Goal: Check status: Check status

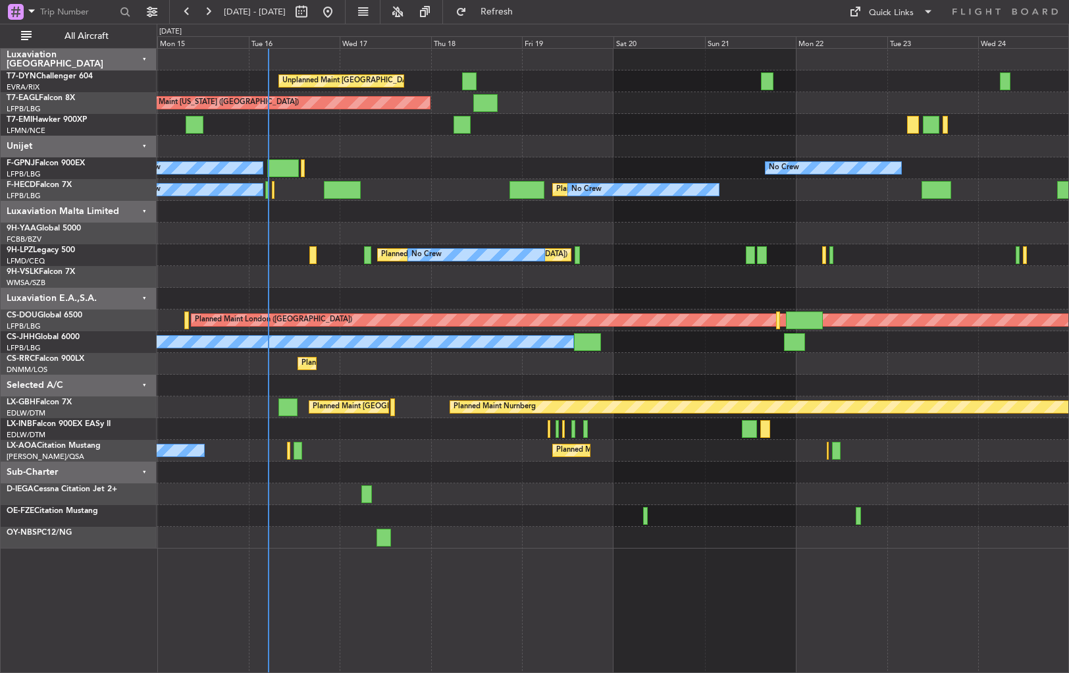
click at [468, 234] on div "Unplanned Maint [GEOGRAPHIC_DATA] (Riga Intl) Planned Maint [US_STATE] ([GEOGRA…" at bounding box center [612, 299] width 911 height 500
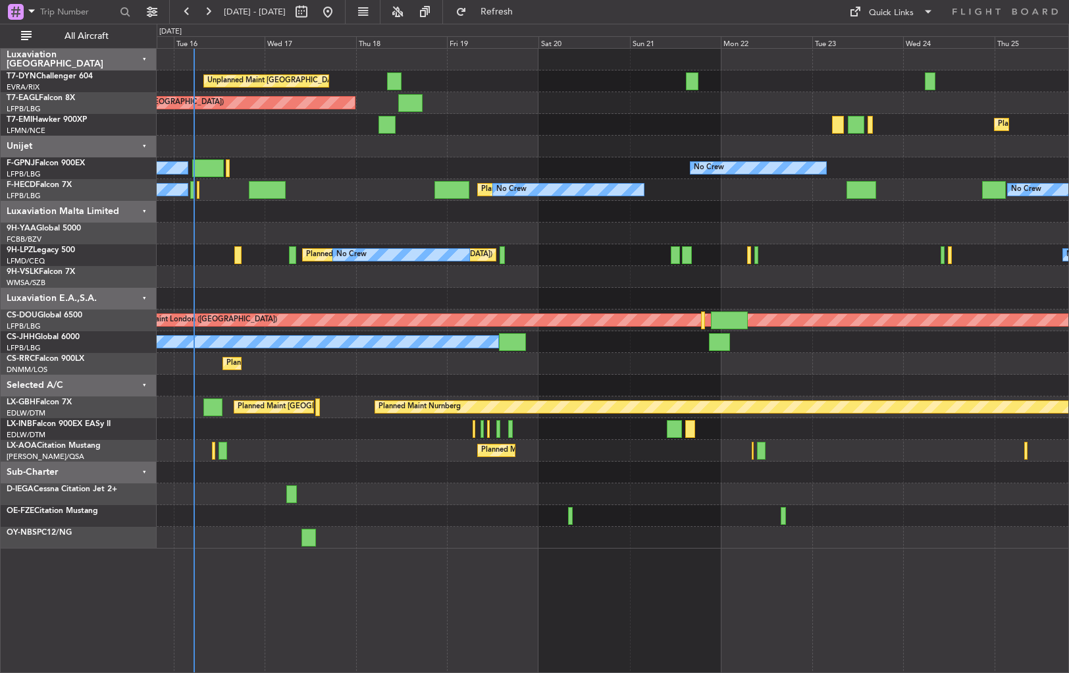
click at [582, 433] on div "Planned Maint [GEOGRAPHIC_DATA] ([GEOGRAPHIC_DATA])" at bounding box center [612, 429] width 911 height 22
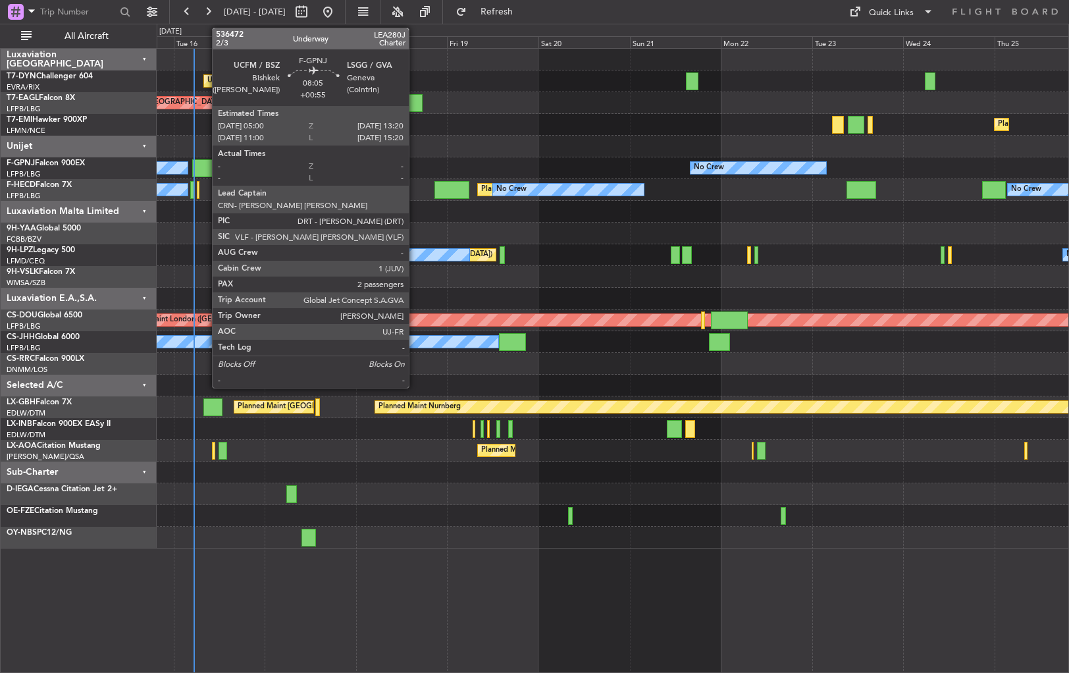
click at [205, 166] on div at bounding box center [208, 168] width 32 height 18
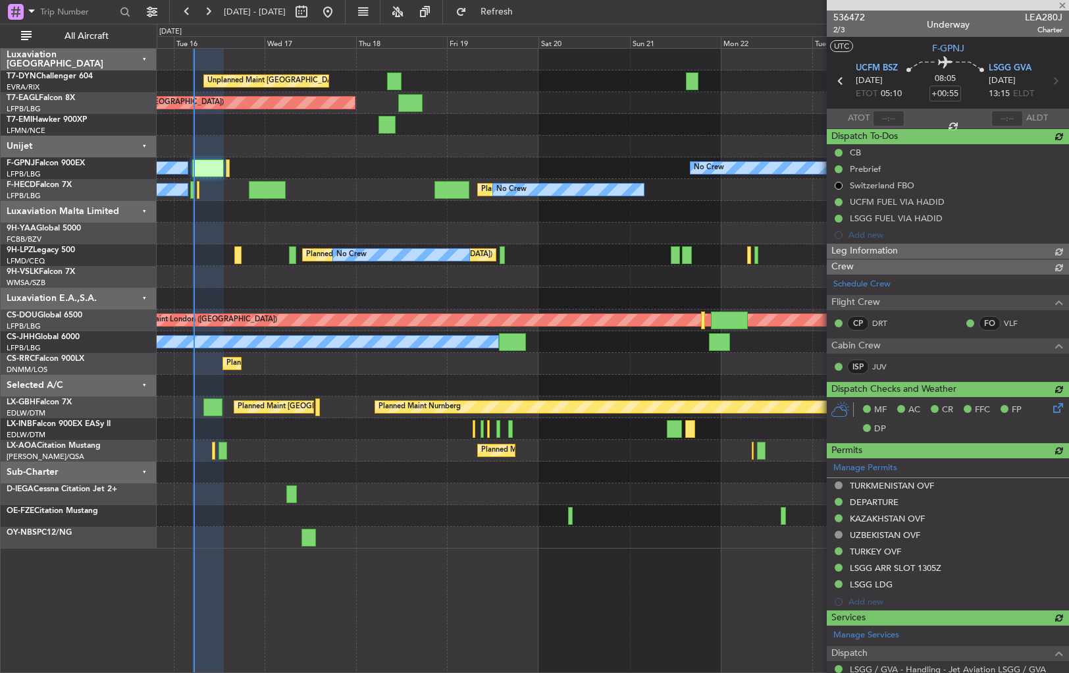
type input "05:14"
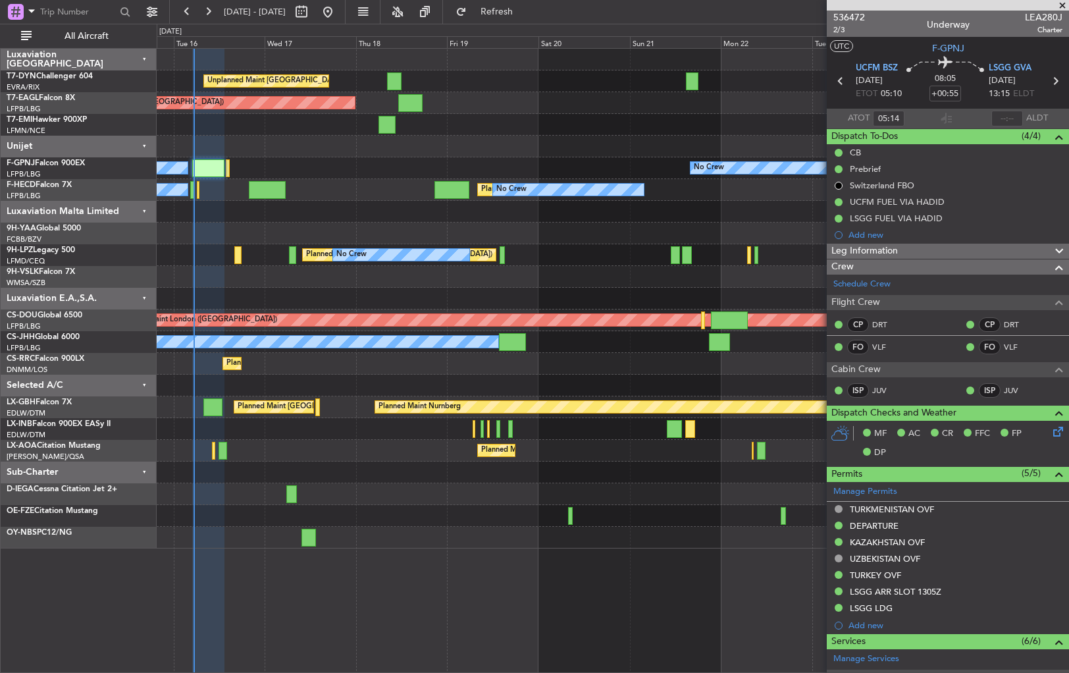
click at [355, 473] on div at bounding box center [612, 472] width 911 height 22
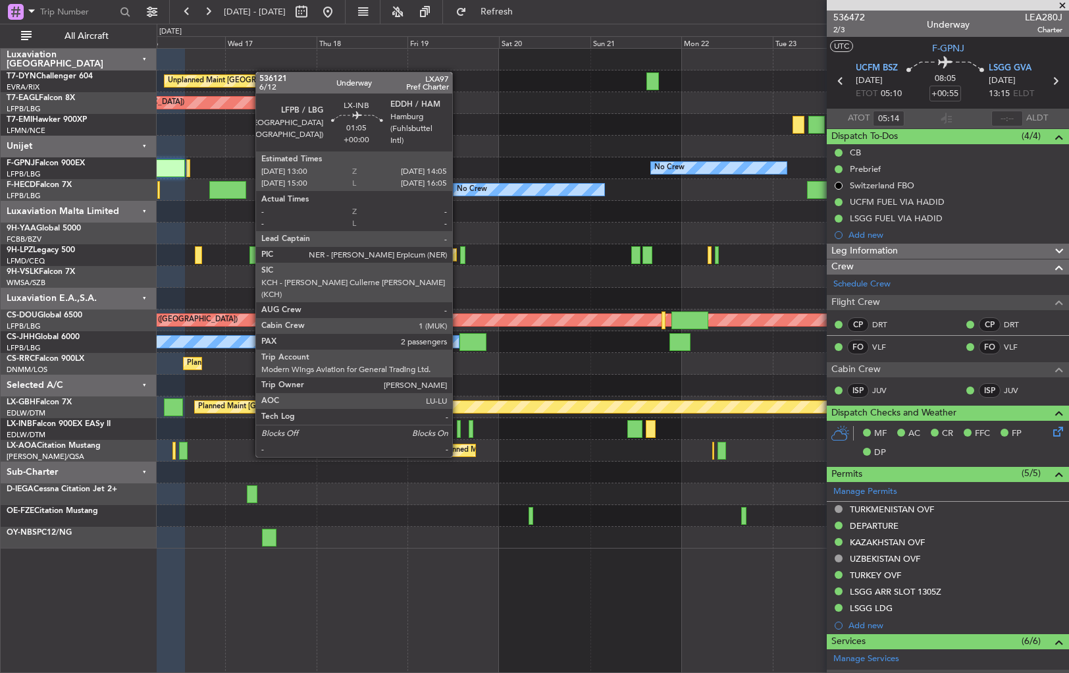
click at [458, 430] on div at bounding box center [459, 429] width 5 height 18
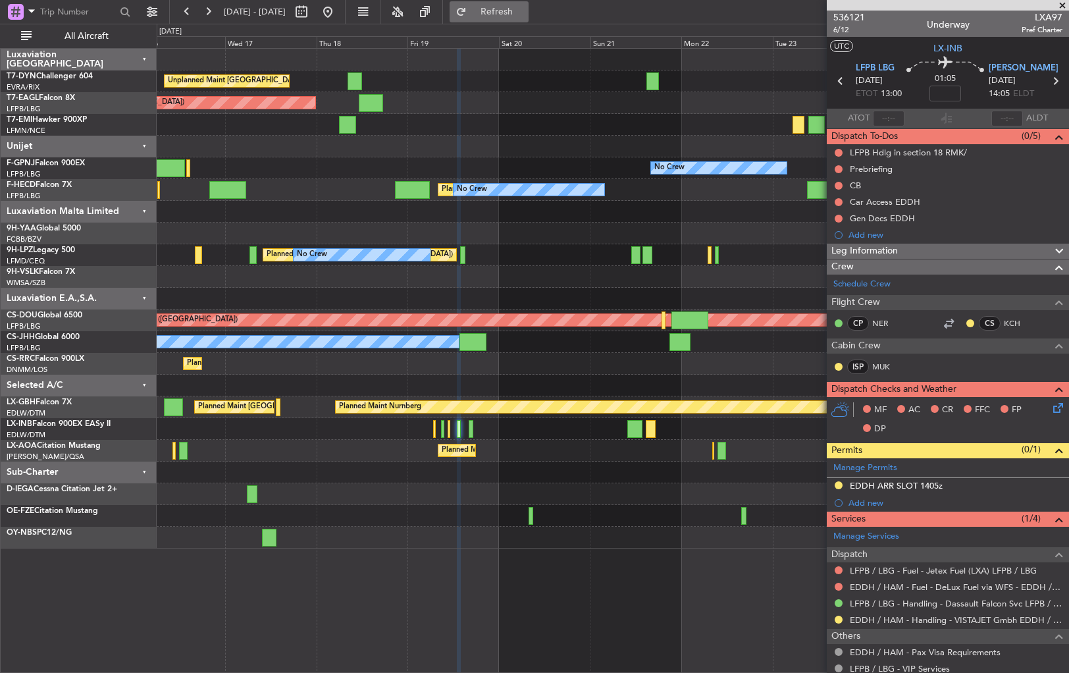
click at [525, 16] on span "Refresh" at bounding box center [496, 11] width 55 height 9
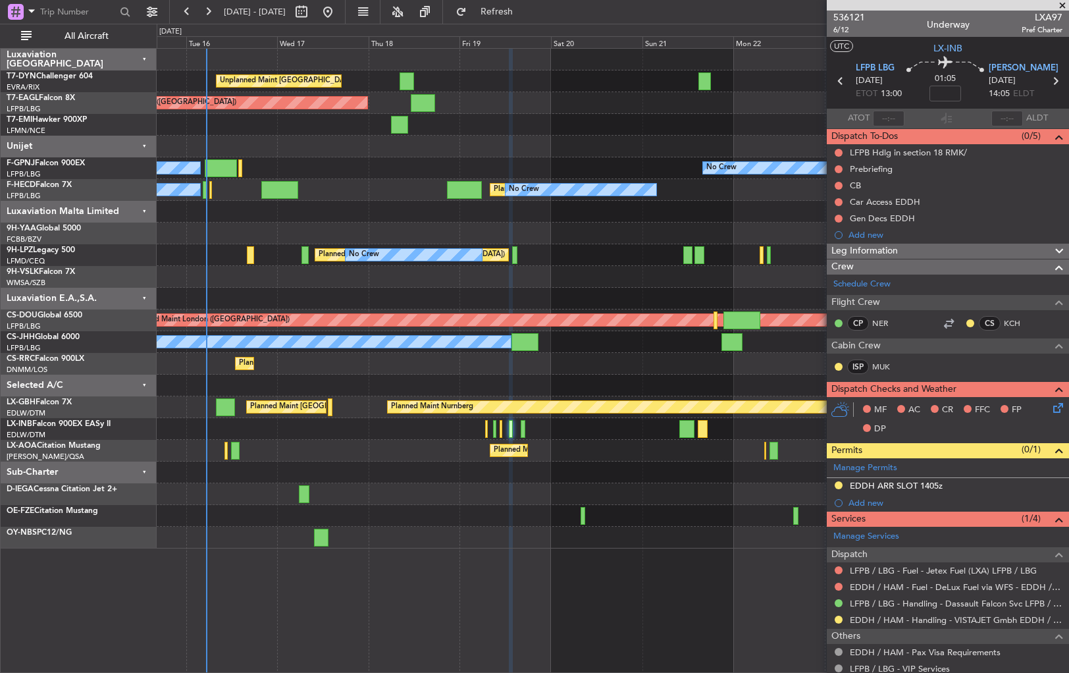
click at [553, 137] on div at bounding box center [612, 147] width 911 height 22
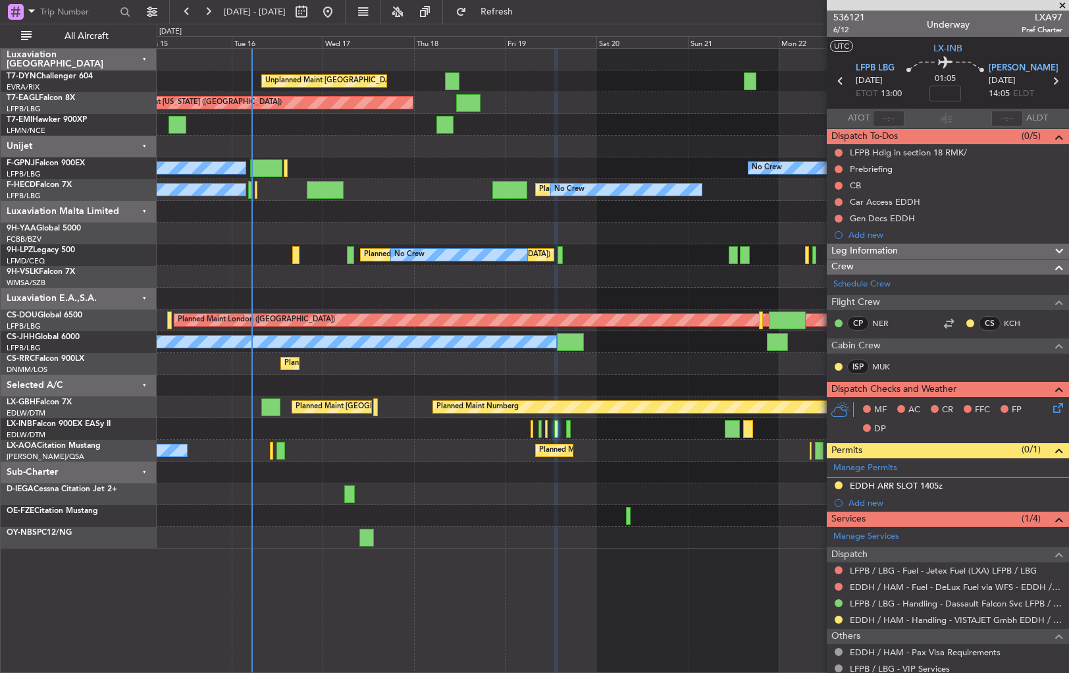
click at [661, 378] on div at bounding box center [612, 385] width 911 height 22
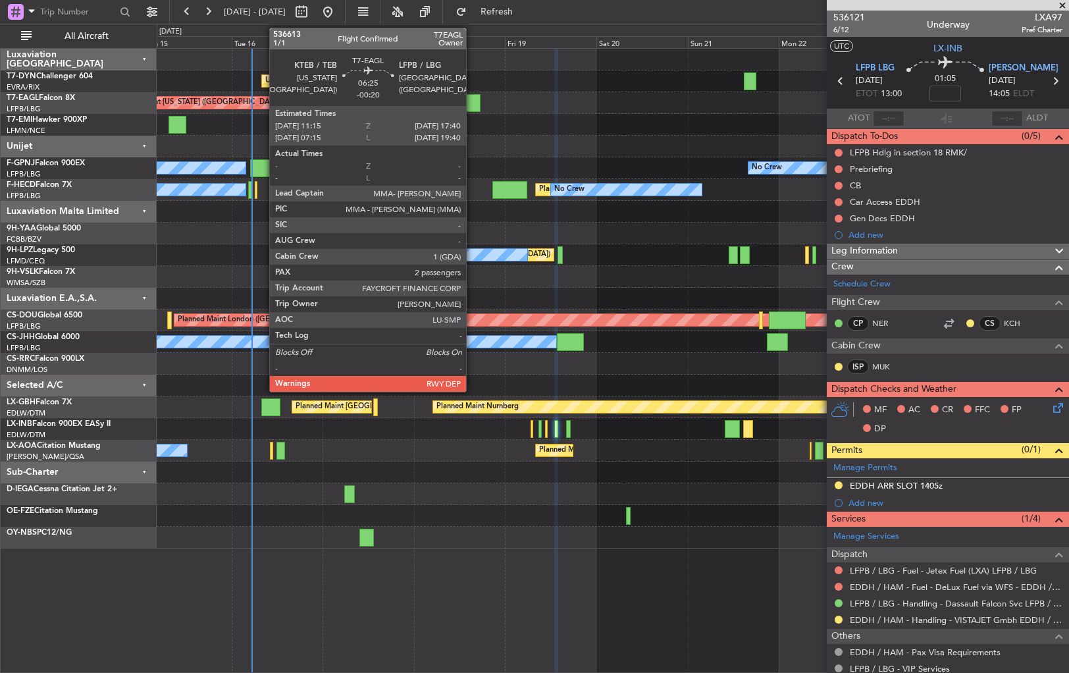
click at [472, 103] on div at bounding box center [468, 103] width 25 height 18
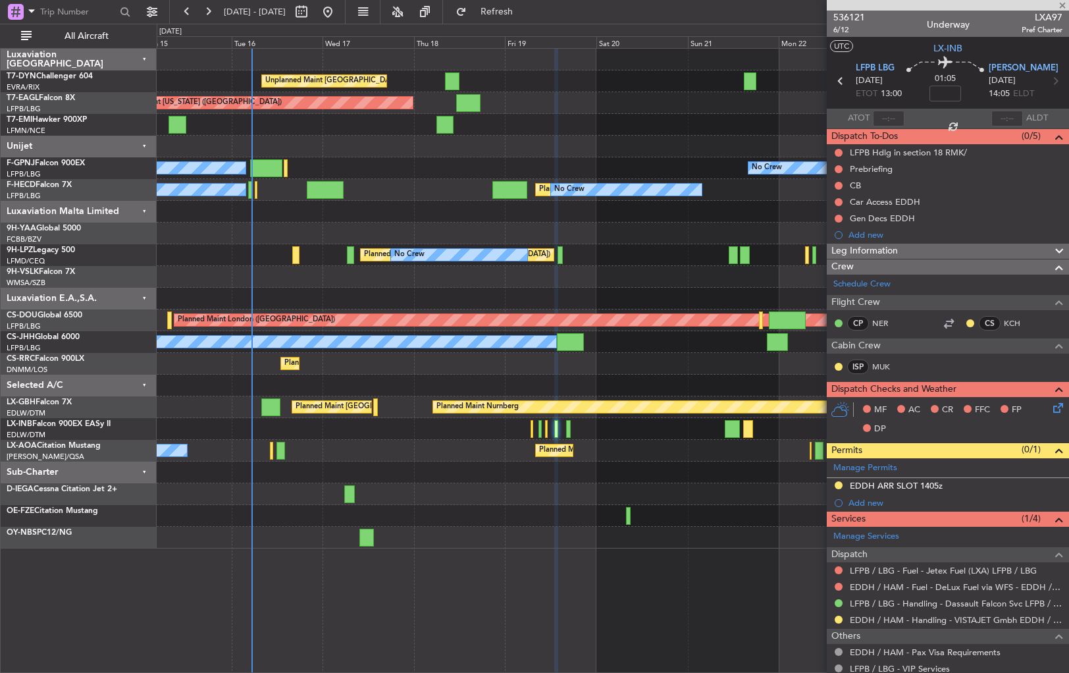
type input "-00:20"
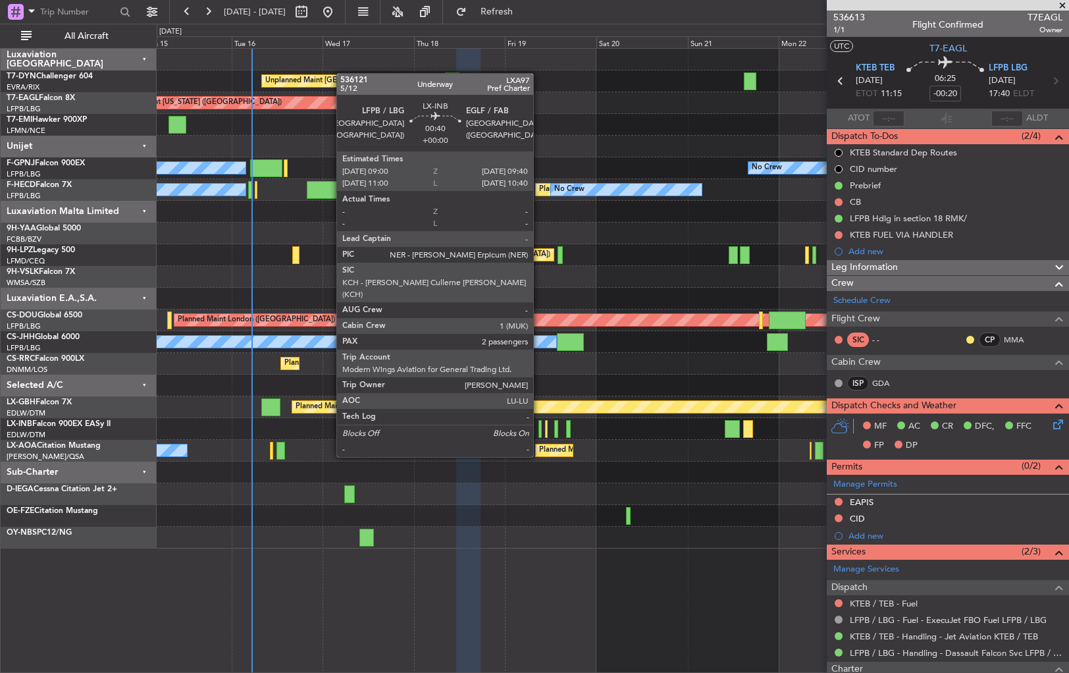
click at [539, 432] on div at bounding box center [539, 429] width 3 height 18
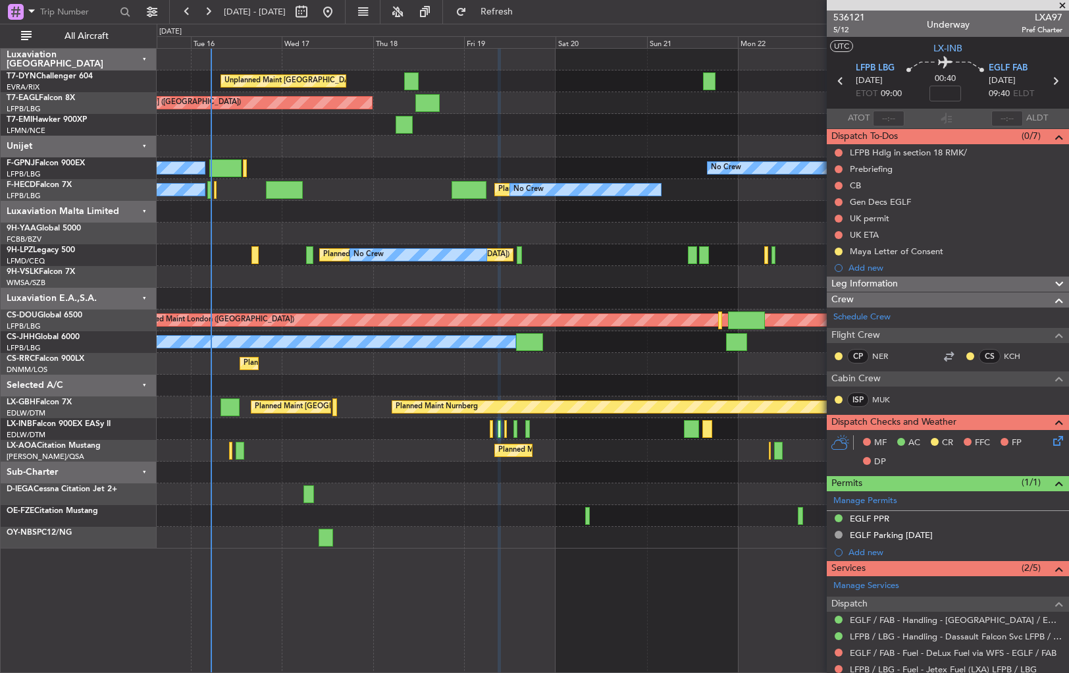
click at [595, 446] on div "Planned Maint Nice ([GEOGRAPHIC_DATA]) No Crew [PERSON_NAME]" at bounding box center [612, 451] width 911 height 22
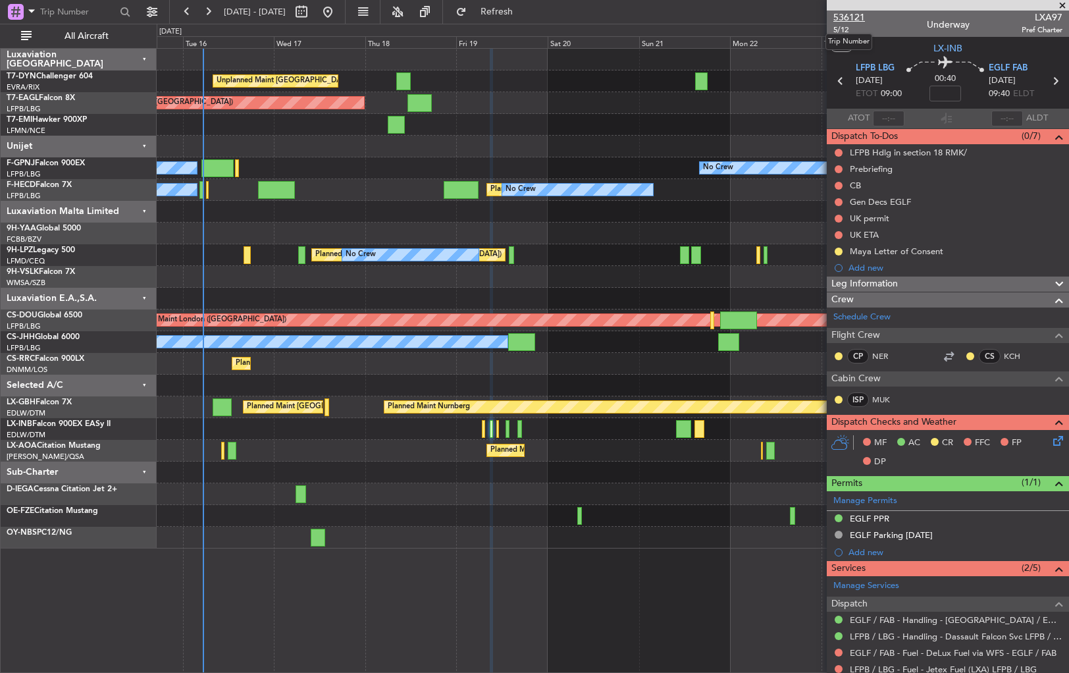
click at [848, 16] on span "536121" at bounding box center [849, 18] width 32 height 14
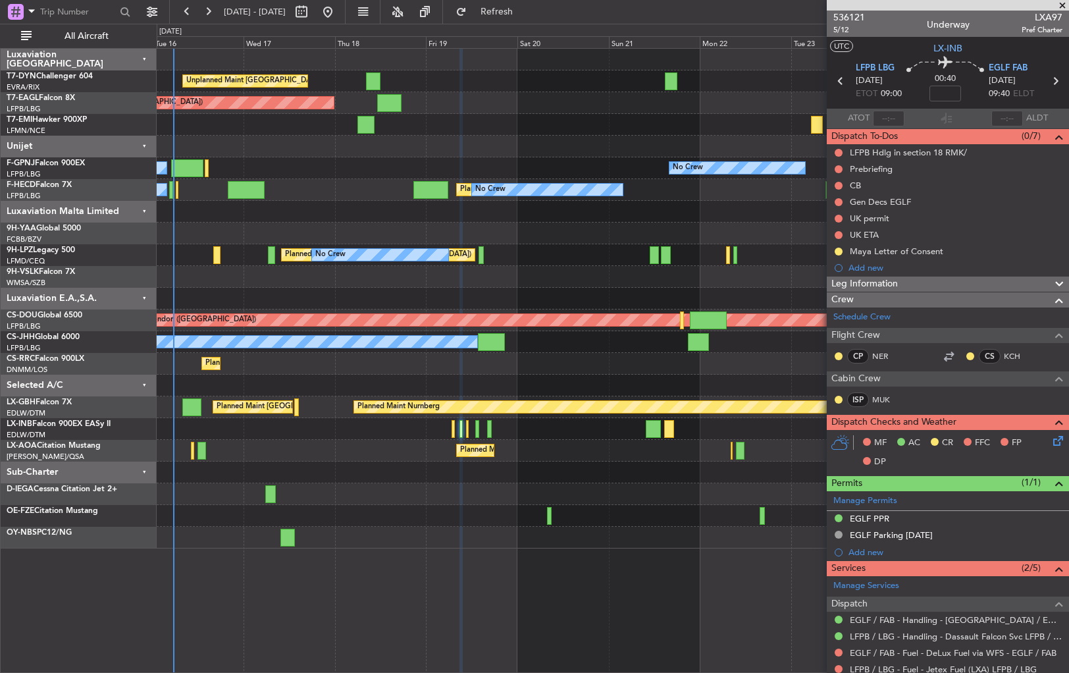
click at [538, 137] on div "Unplanned Maint [GEOGRAPHIC_DATA] (Riga Intl) Planned Maint [US_STATE] ([GEOGRA…" at bounding box center [612, 299] width 911 height 500
click at [525, 13] on span "Refresh" at bounding box center [496, 11] width 55 height 9
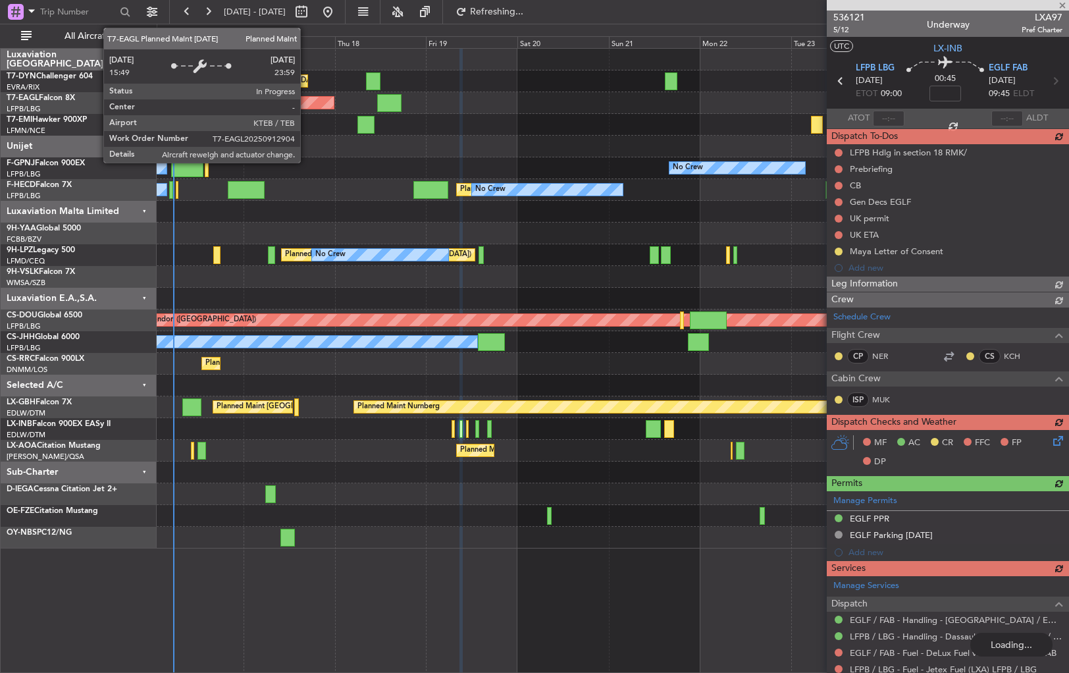
type input "+00:05"
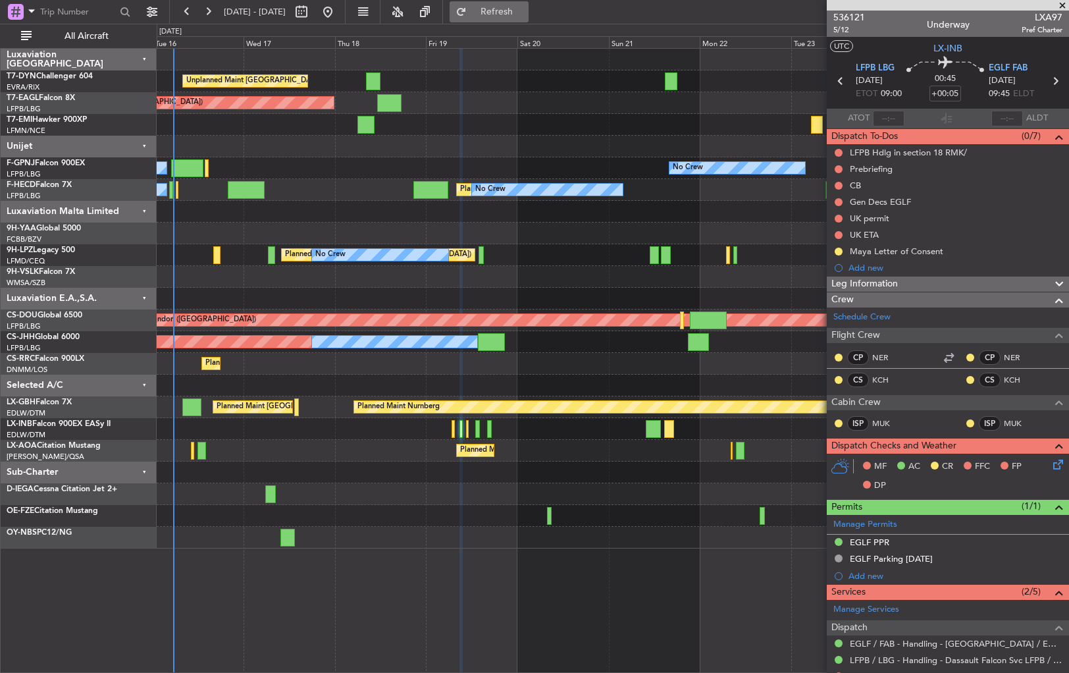
click at [525, 11] on span "Refresh" at bounding box center [496, 11] width 55 height 9
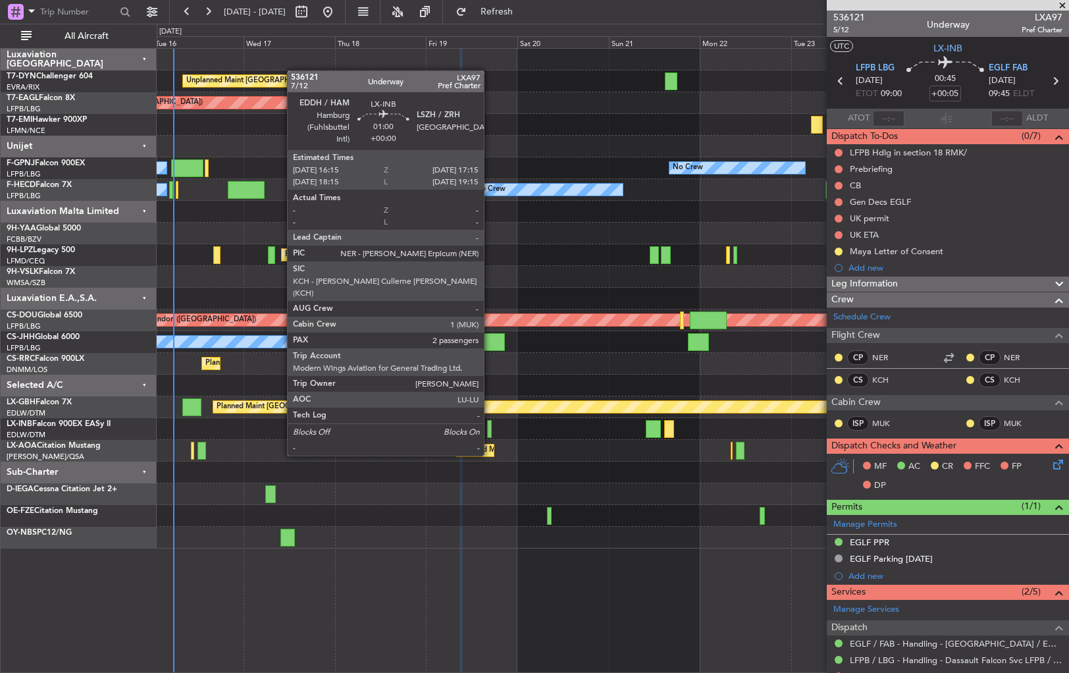
click at [490, 429] on div at bounding box center [489, 429] width 4 height 18
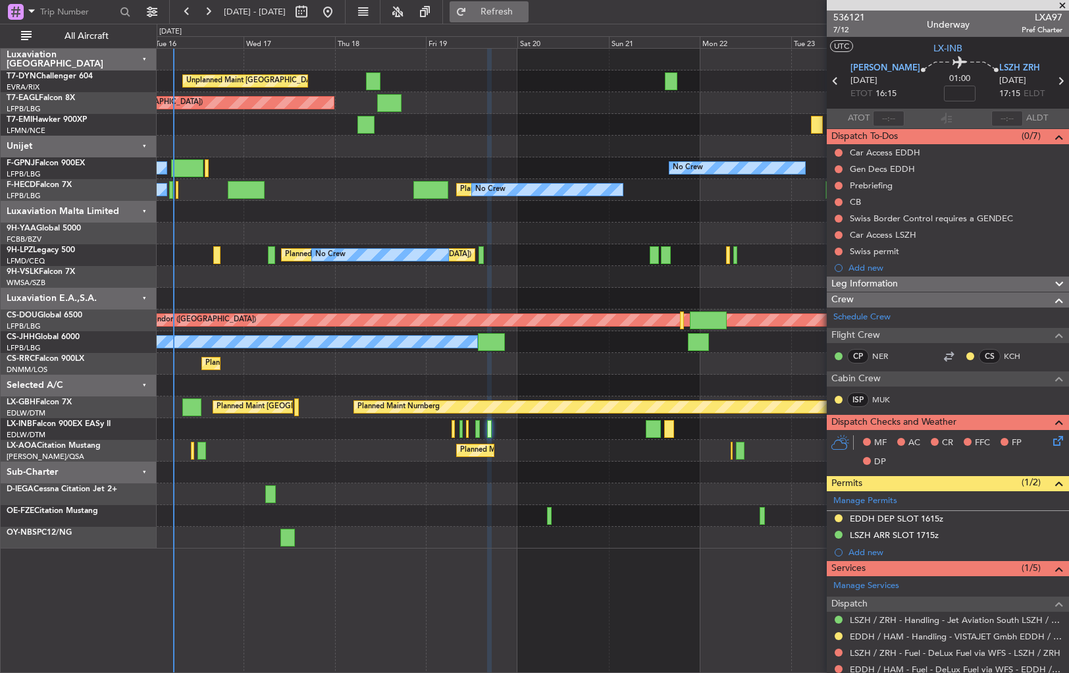
click at [520, 14] on span "Refresh" at bounding box center [496, 11] width 55 height 9
click at [851, 18] on span "536121" at bounding box center [849, 18] width 32 height 14
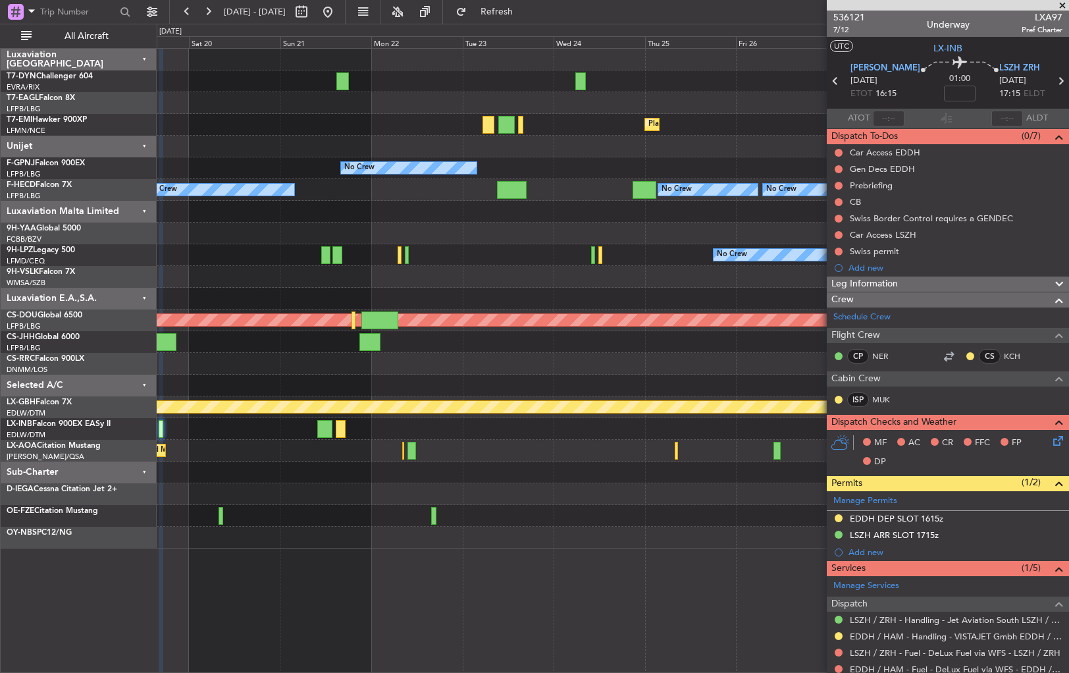
click at [407, 371] on div "Unplanned Maint [GEOGRAPHIC_DATA] (Riga Intl) Planned Maint [US_STATE] ([GEOGRA…" at bounding box center [612, 299] width 911 height 500
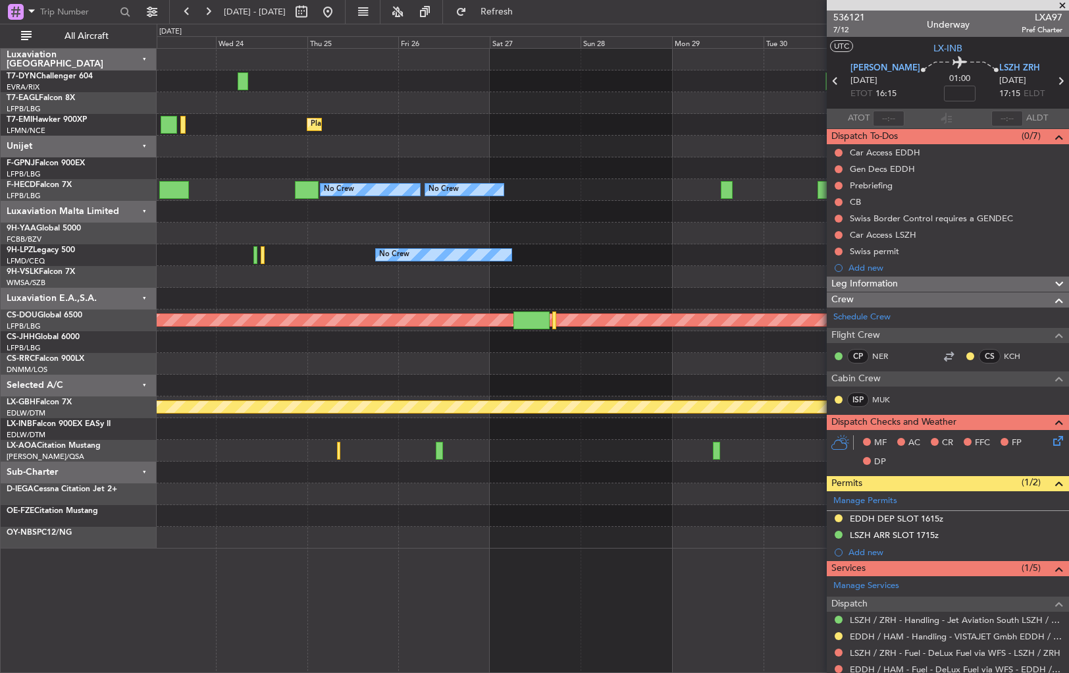
click at [320, 444] on div at bounding box center [612, 451] width 911 height 22
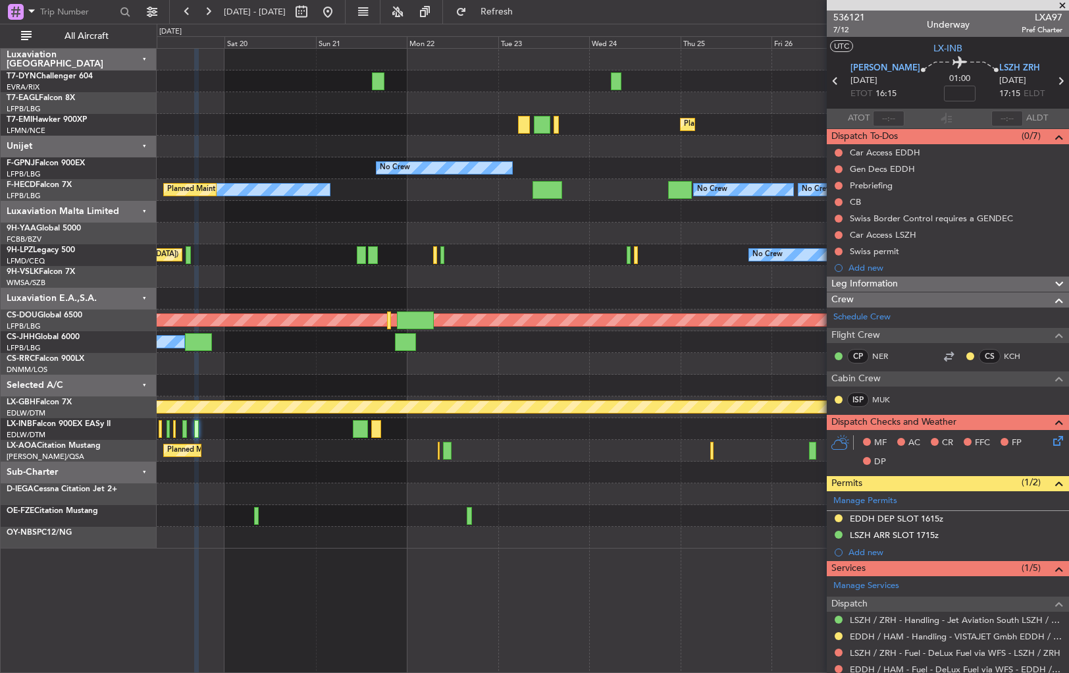
click at [756, 447] on div "Planned Maint Nice ([GEOGRAPHIC_DATA])" at bounding box center [612, 451] width 911 height 22
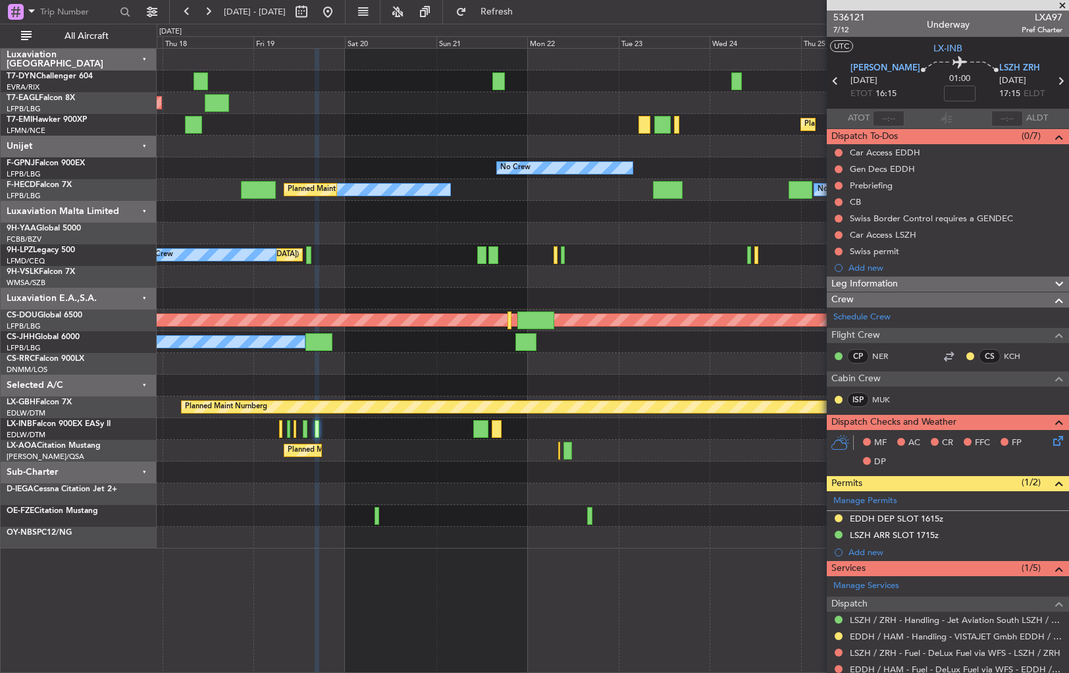
click at [724, 453] on div "Planned Maint Nice ([GEOGRAPHIC_DATA]) No Crew [PERSON_NAME]" at bounding box center [612, 451] width 911 height 22
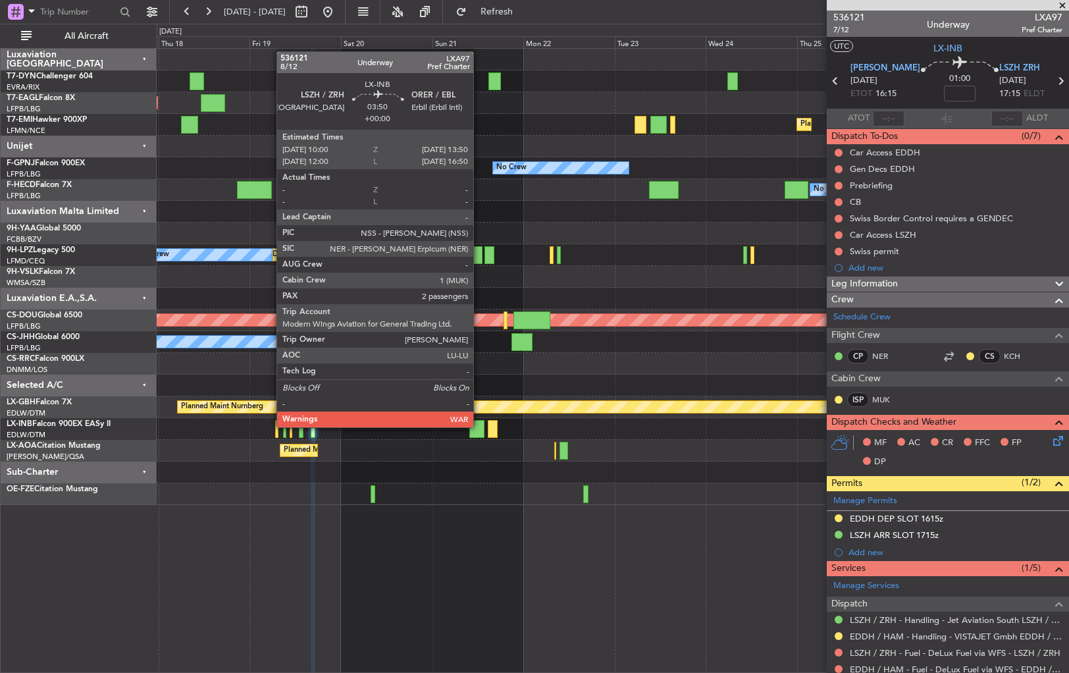
click at [479, 426] on div at bounding box center [476, 429] width 15 height 18
